Goal: Ask a question

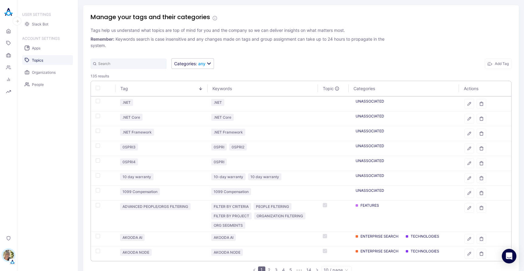
click at [17, 25] on button "button" at bounding box center [17, 21] width 9 height 9
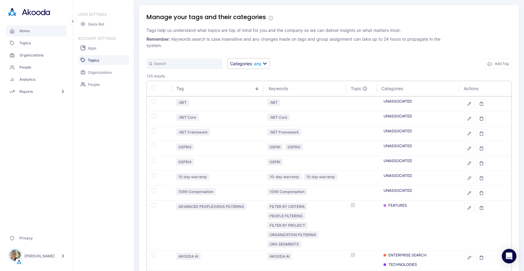
click at [15, 31] on span "Home" at bounding box center [22, 31] width 15 height 6
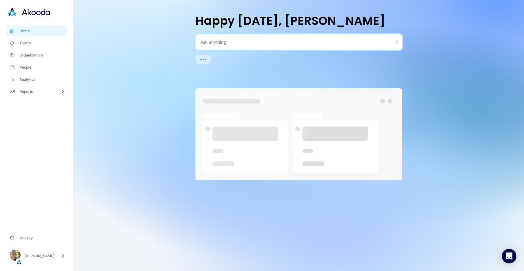
click at [253, 40] on textarea at bounding box center [291, 42] width 182 height 6
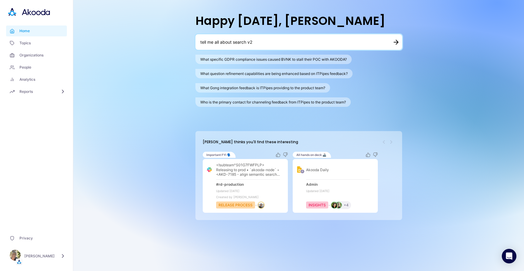
type textarea "tell me all about search v2"
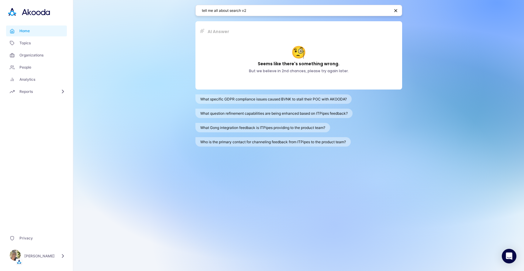
click at [304, 13] on div "tell me all about search v2" at bounding box center [298, 10] width 207 height 11
click at [304, 11] on textarea "tell me all about search v2" at bounding box center [296, 11] width 188 height 6
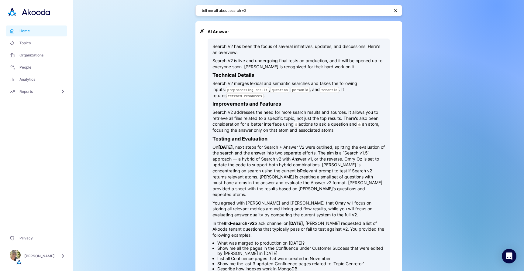
click at [284, 11] on textarea "tell me all about search v2" at bounding box center [296, 11] width 188 height 6
